Goal: Transaction & Acquisition: Obtain resource

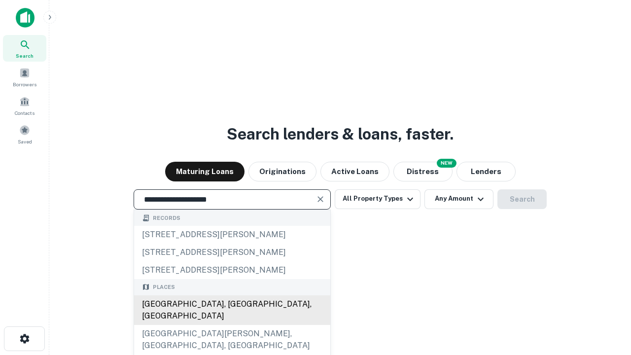
click at [232, 325] on div "[GEOGRAPHIC_DATA], [GEOGRAPHIC_DATA], [GEOGRAPHIC_DATA]" at bounding box center [232, 310] width 196 height 30
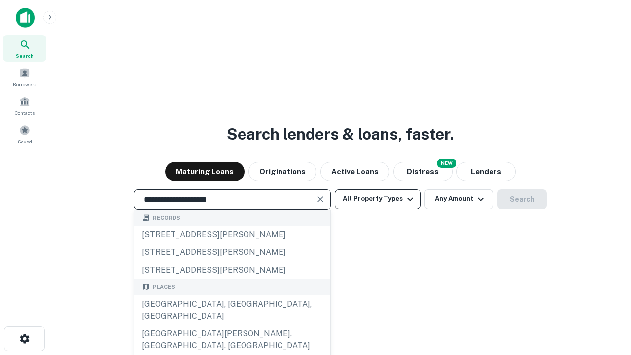
click at [378, 199] on button "All Property Types" at bounding box center [378, 199] width 86 height 20
type input "**********"
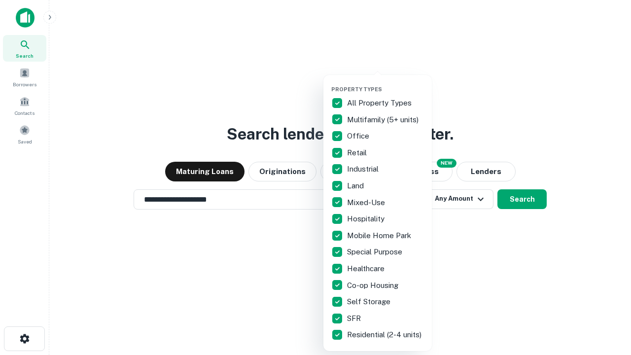
click at [386, 83] on button "button" at bounding box center [385, 83] width 108 height 0
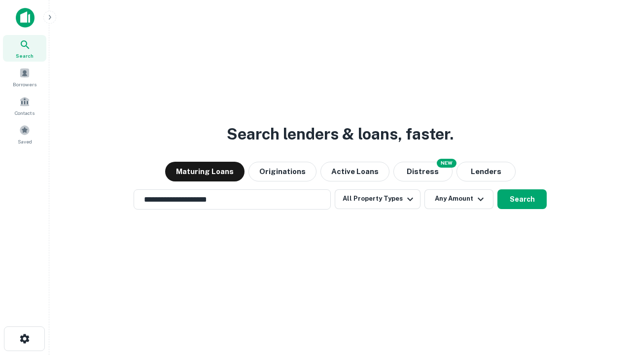
scroll to position [6, 119]
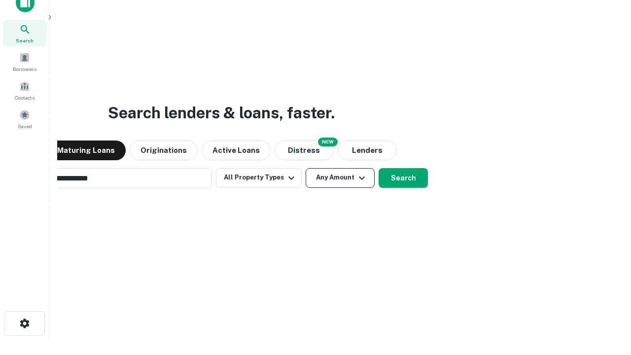
click at [306, 168] on button "Any Amount" at bounding box center [340, 178] width 69 height 20
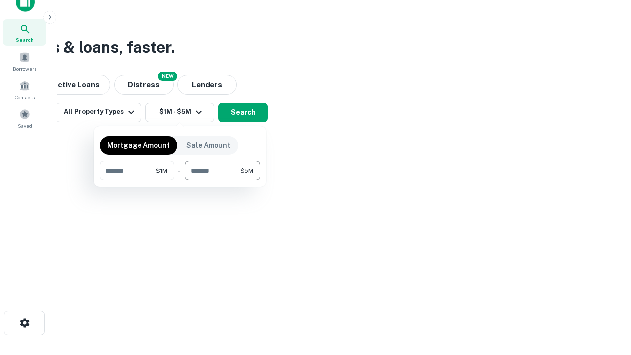
type input "*******"
click at [180, 180] on button "button" at bounding box center [180, 180] width 161 height 0
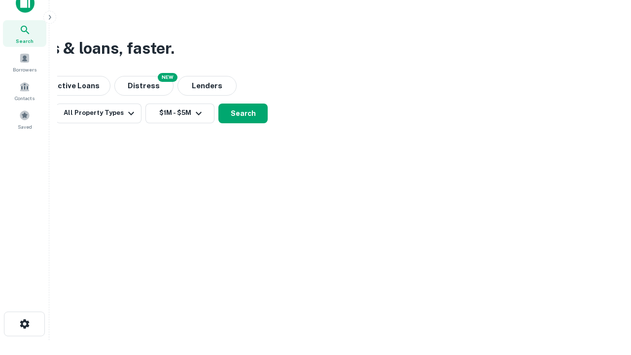
scroll to position [6, 182]
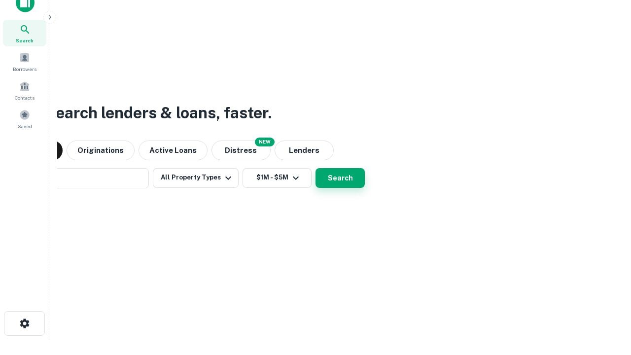
click at [316, 168] on button "Search" at bounding box center [340, 178] width 49 height 20
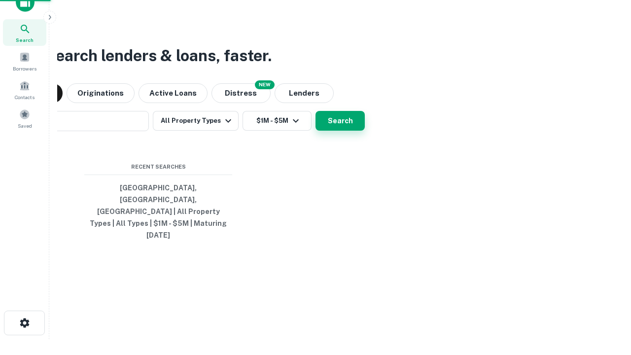
scroll to position [26, 279]
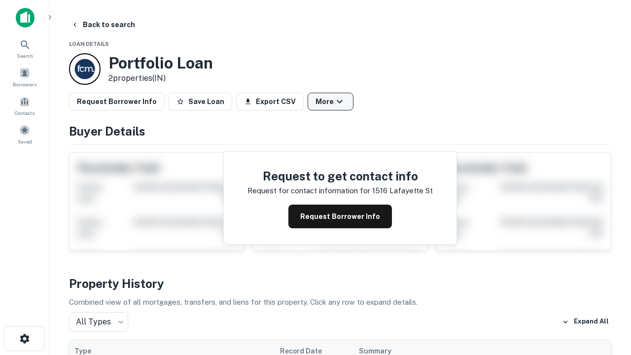
click at [330, 102] on button "More" at bounding box center [331, 102] width 46 height 18
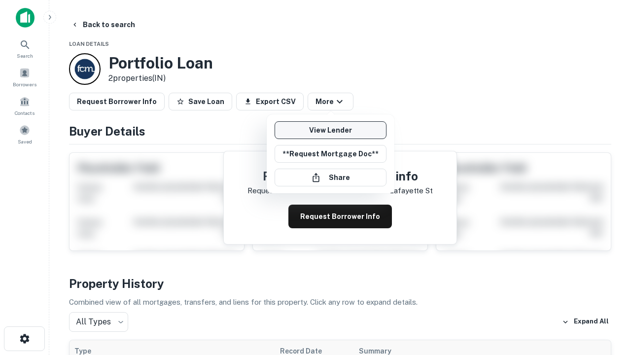
click at [330, 130] on link "View Lender" at bounding box center [331, 130] width 112 height 18
